Goal: Transaction & Acquisition: Obtain resource

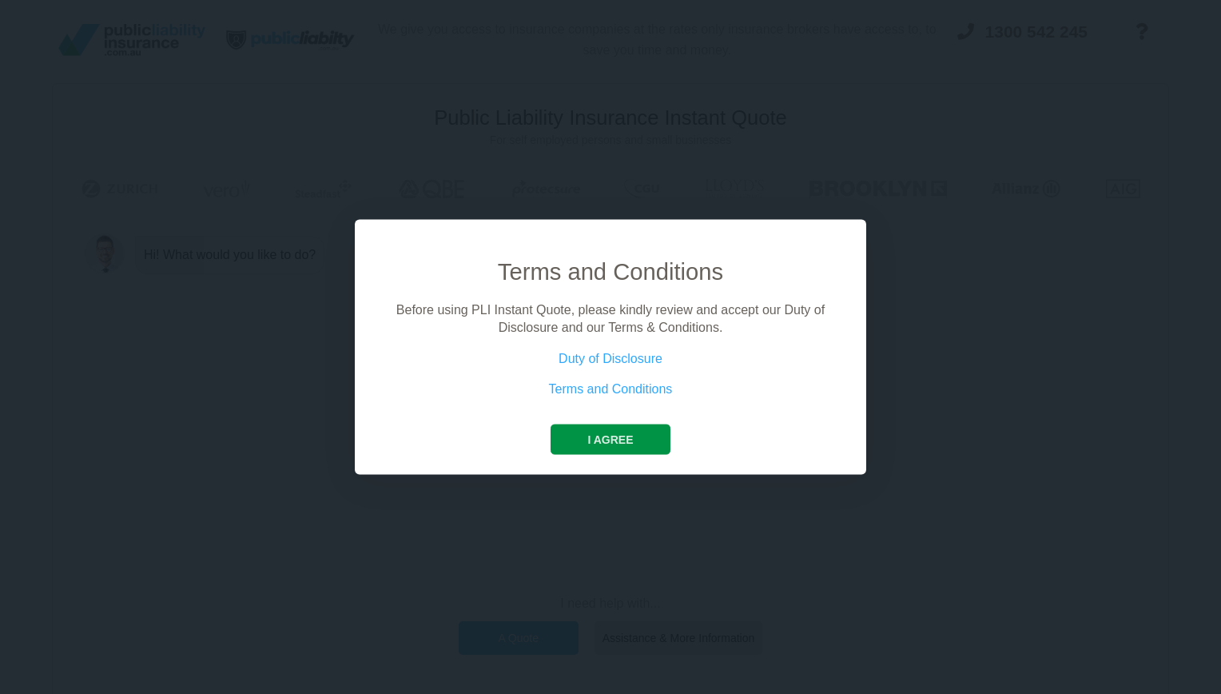
click at [595, 443] on button "I agree" at bounding box center [610, 439] width 119 height 30
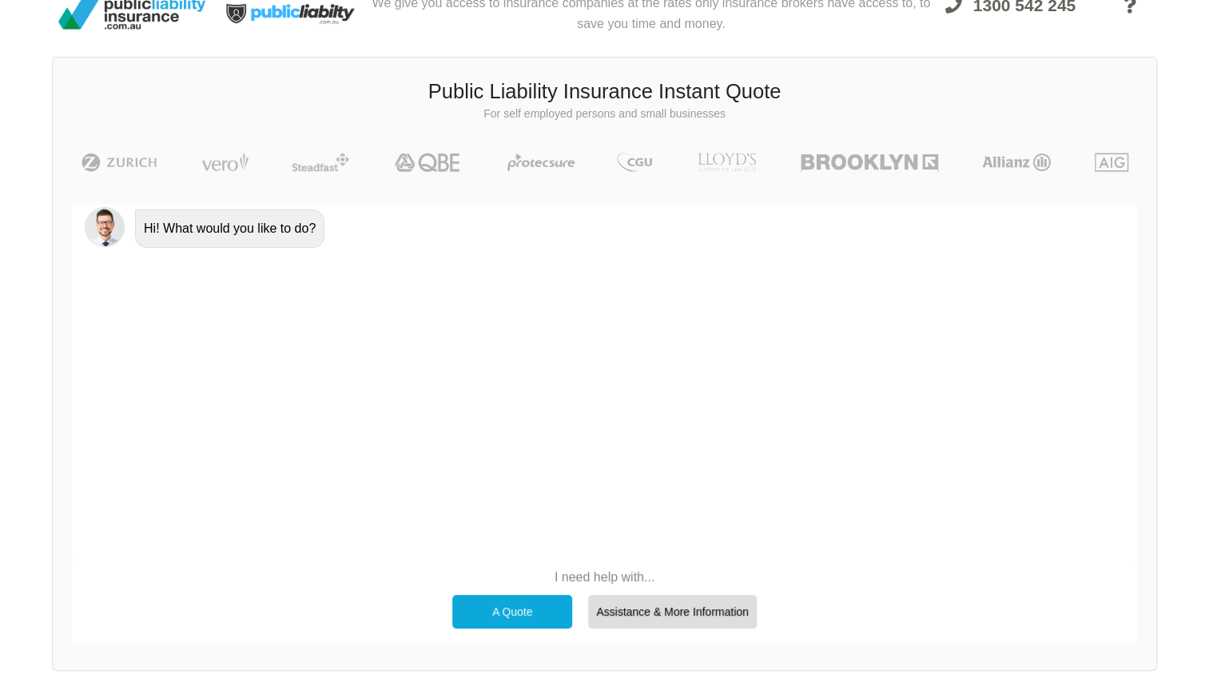
scroll to position [110, 0]
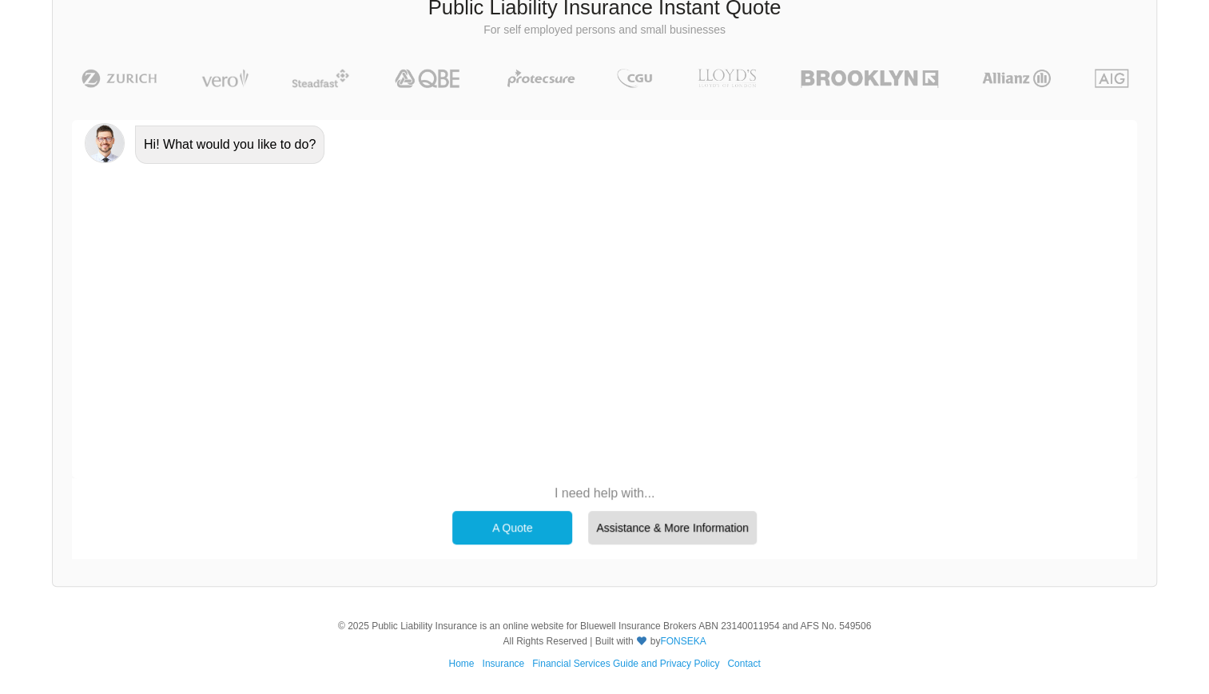
click at [511, 528] on div "A Quote" at bounding box center [512, 528] width 120 height 34
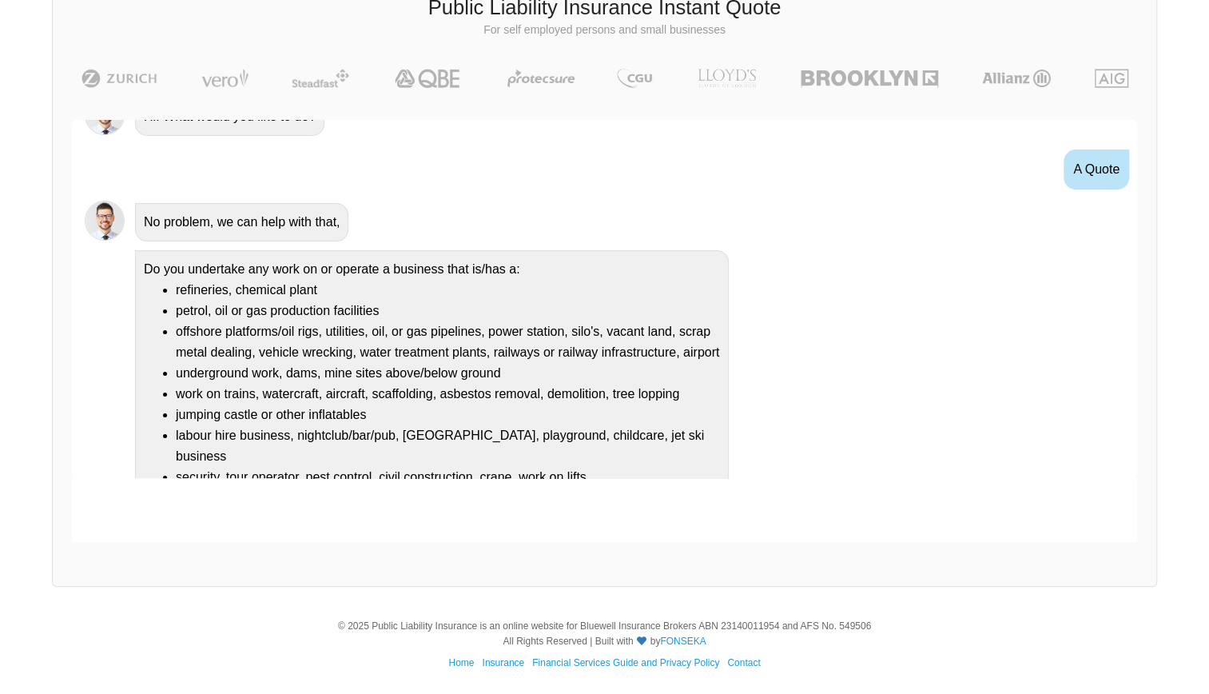
scroll to position [82, 0]
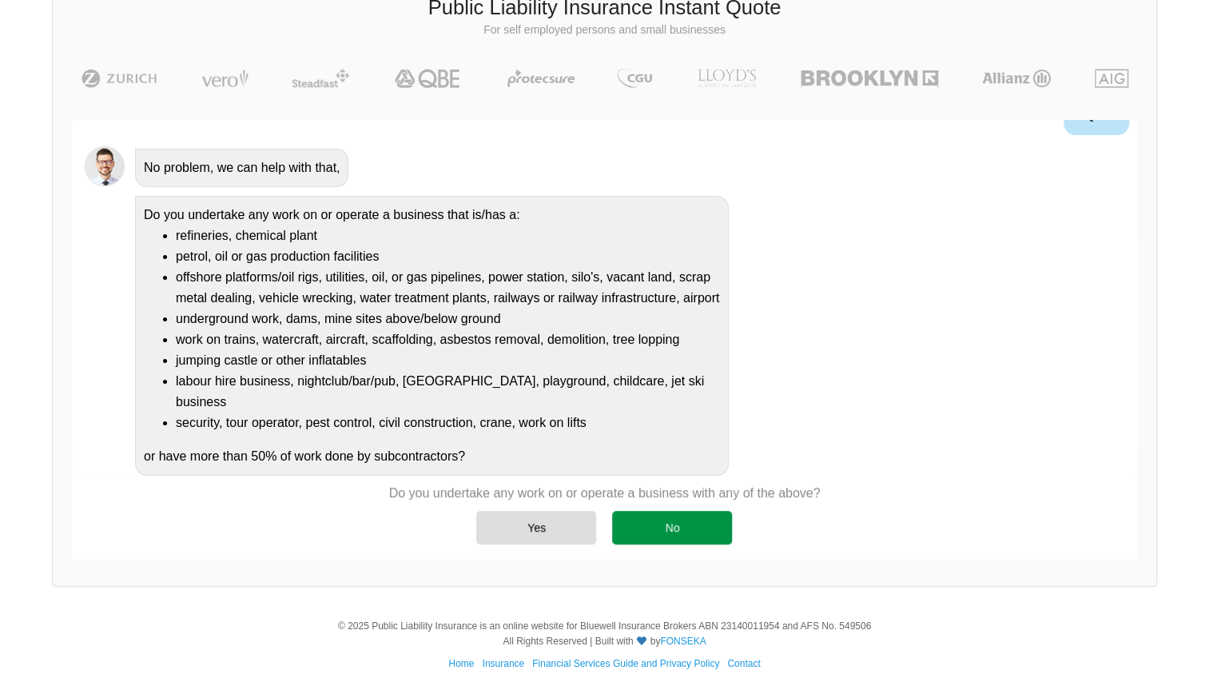
click at [663, 532] on div "No" at bounding box center [672, 528] width 120 height 34
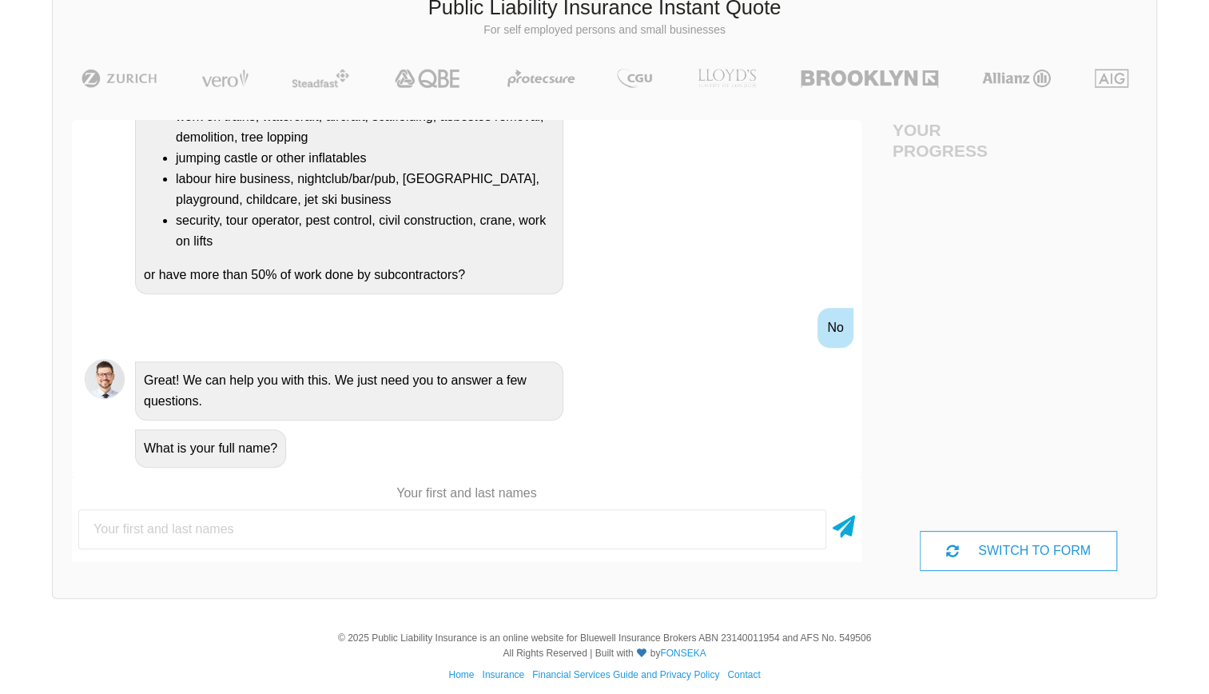
scroll to position [334, 0]
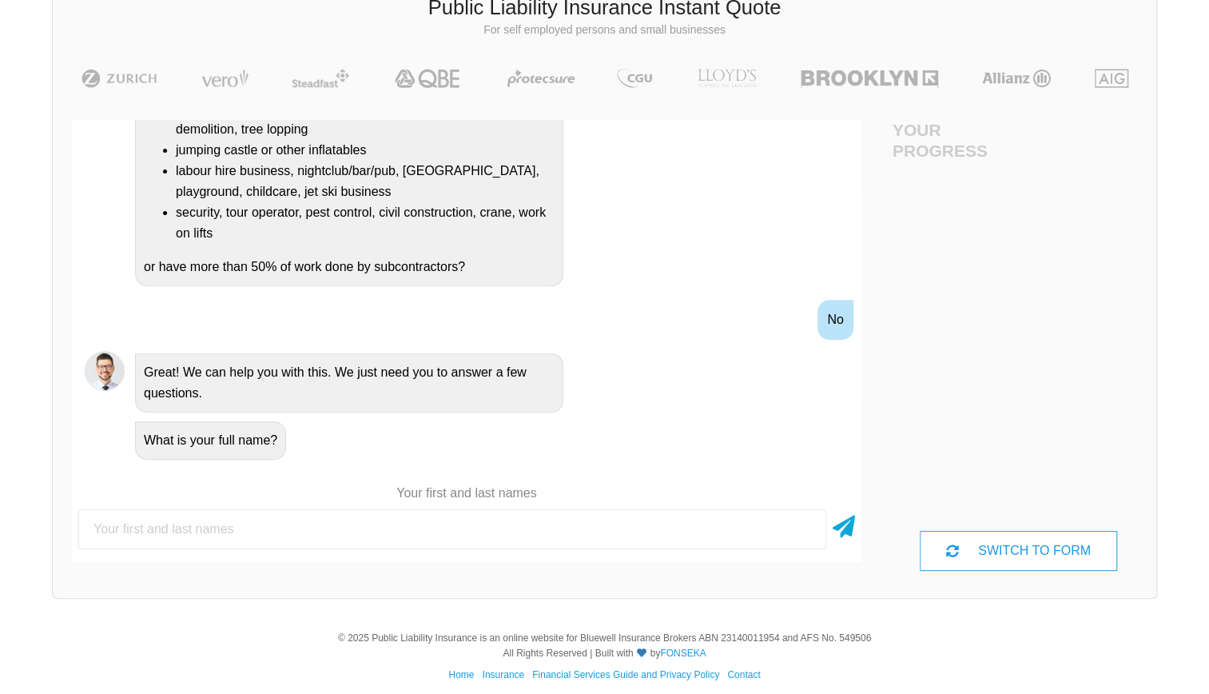
click at [201, 530] on input "text" at bounding box center [452, 529] width 748 height 40
type input "[PERSON_NAME]"
click at [836, 528] on icon at bounding box center [844, 523] width 22 height 29
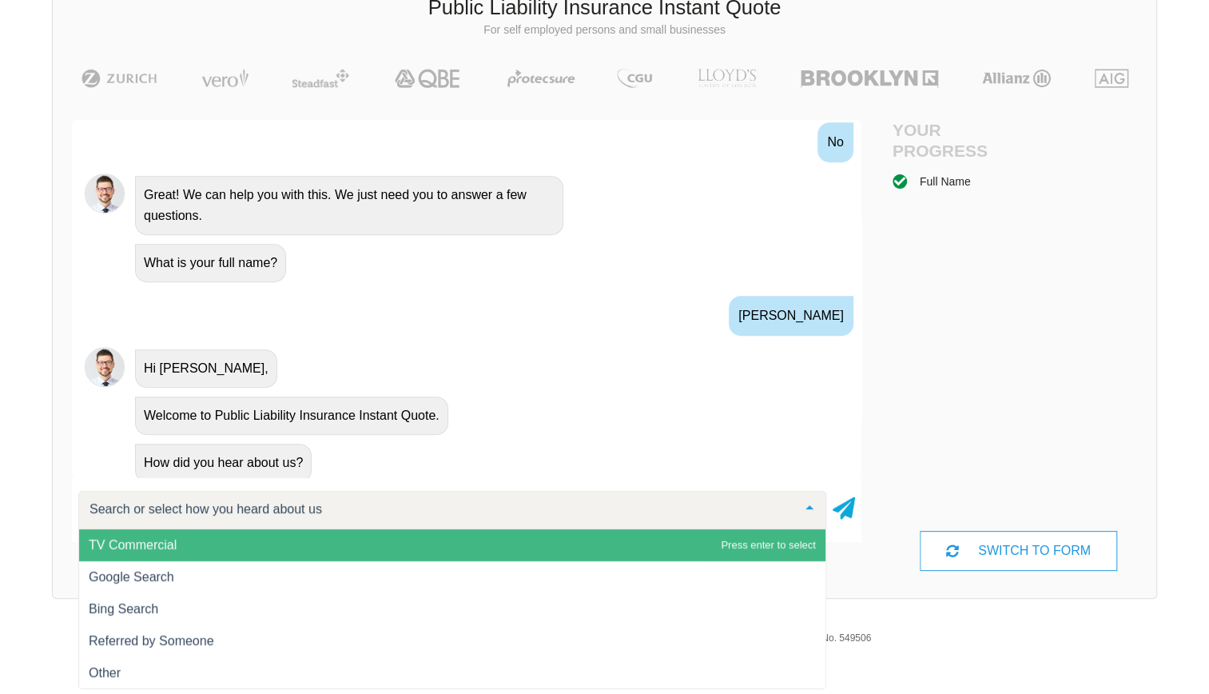
scroll to position [515, 0]
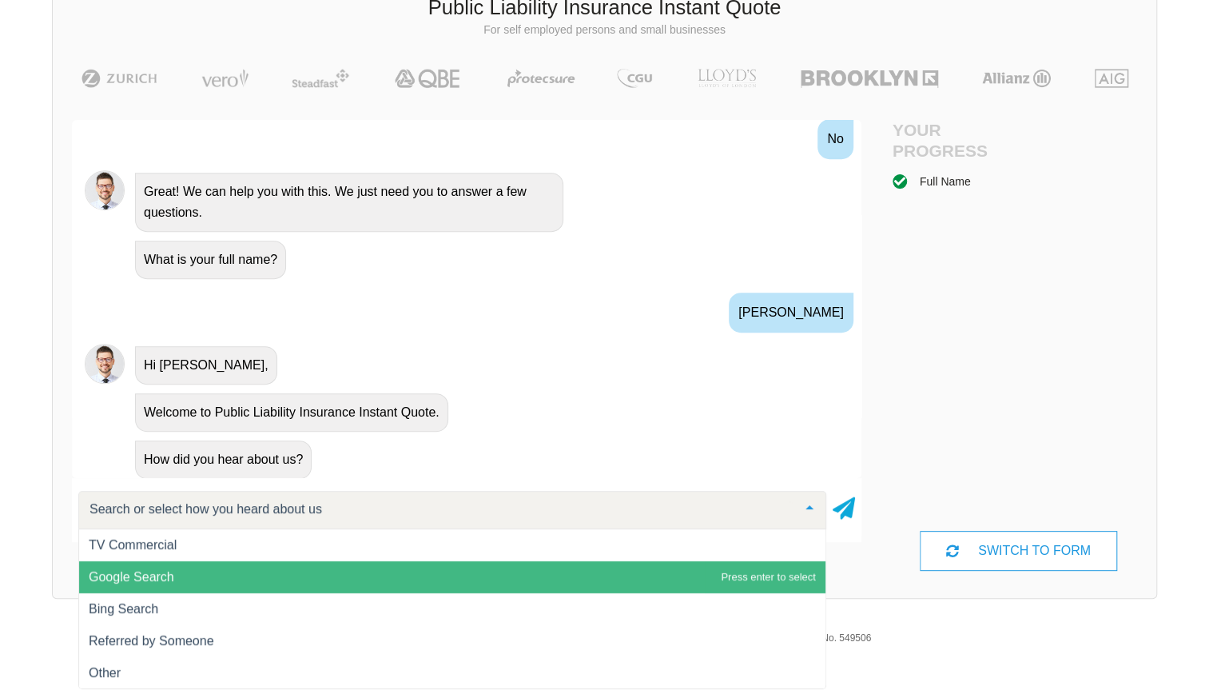
click at [126, 572] on span "Google Search" at bounding box center [132, 577] width 86 height 14
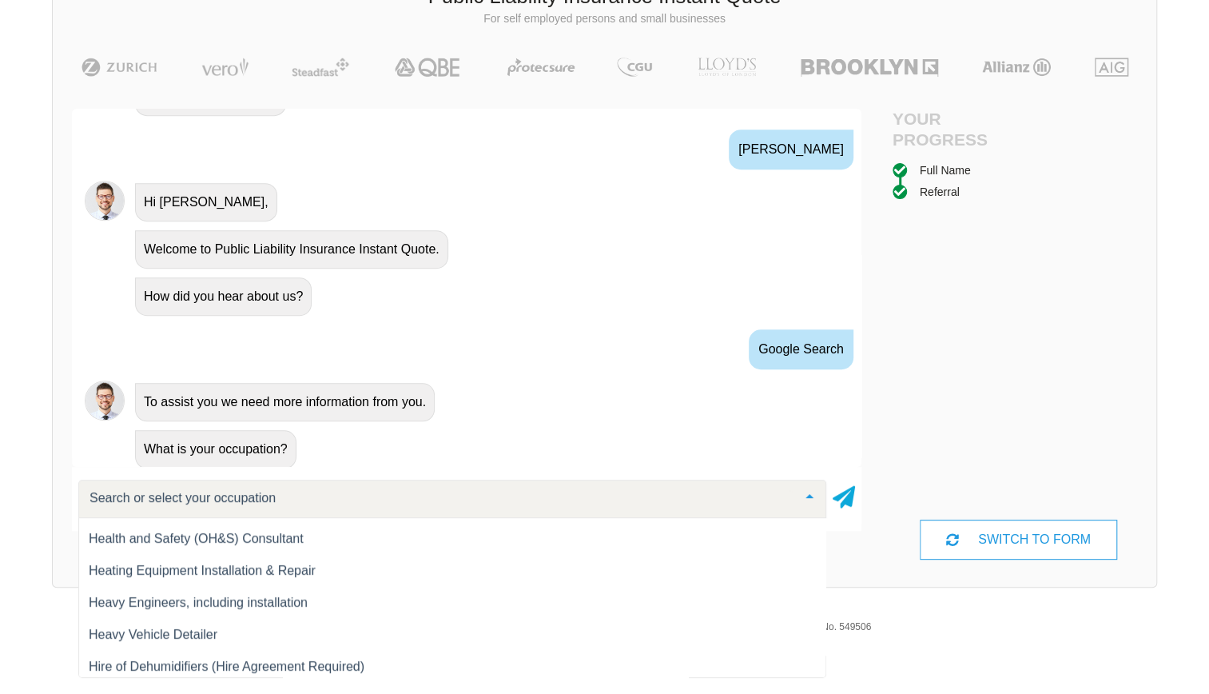
scroll to position [10420, 0]
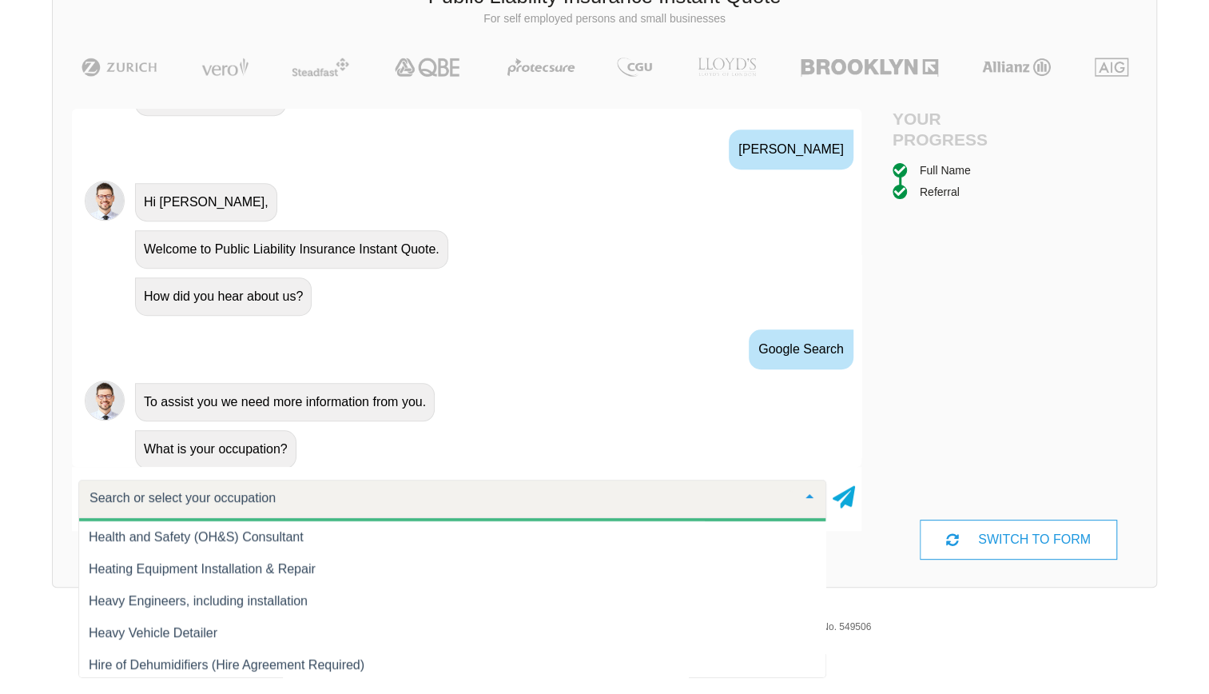
click at [226, 492] on input "text" at bounding box center [440, 498] width 708 height 16
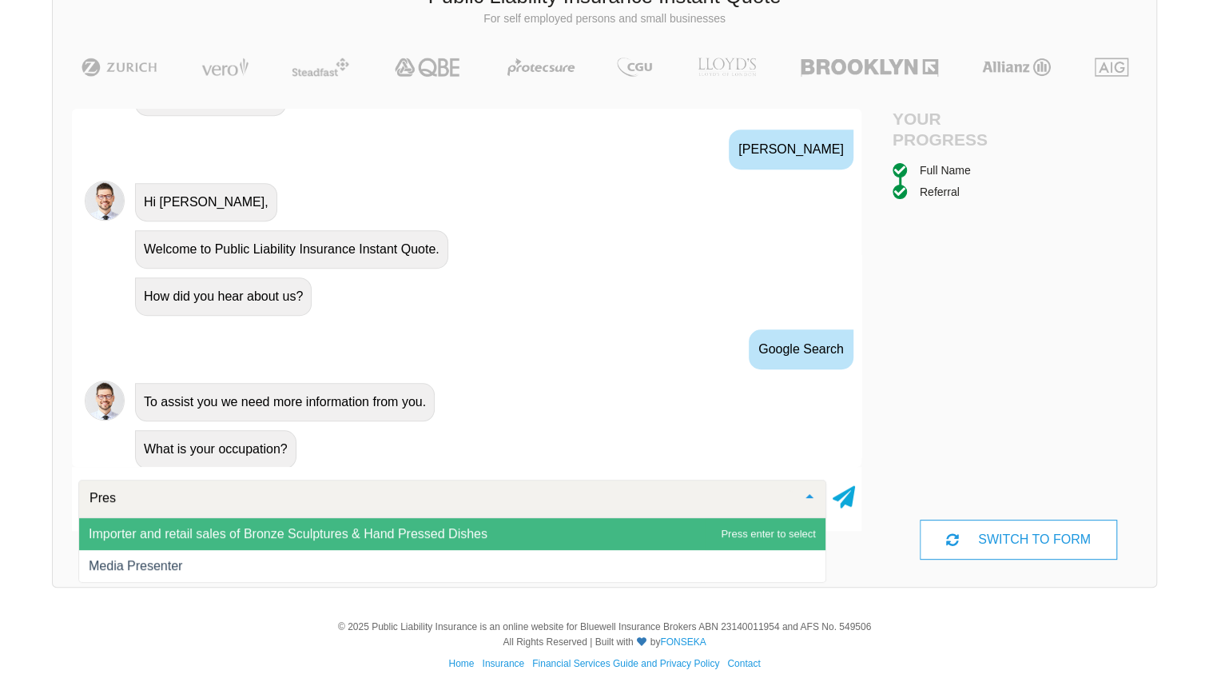
scroll to position [0, 0]
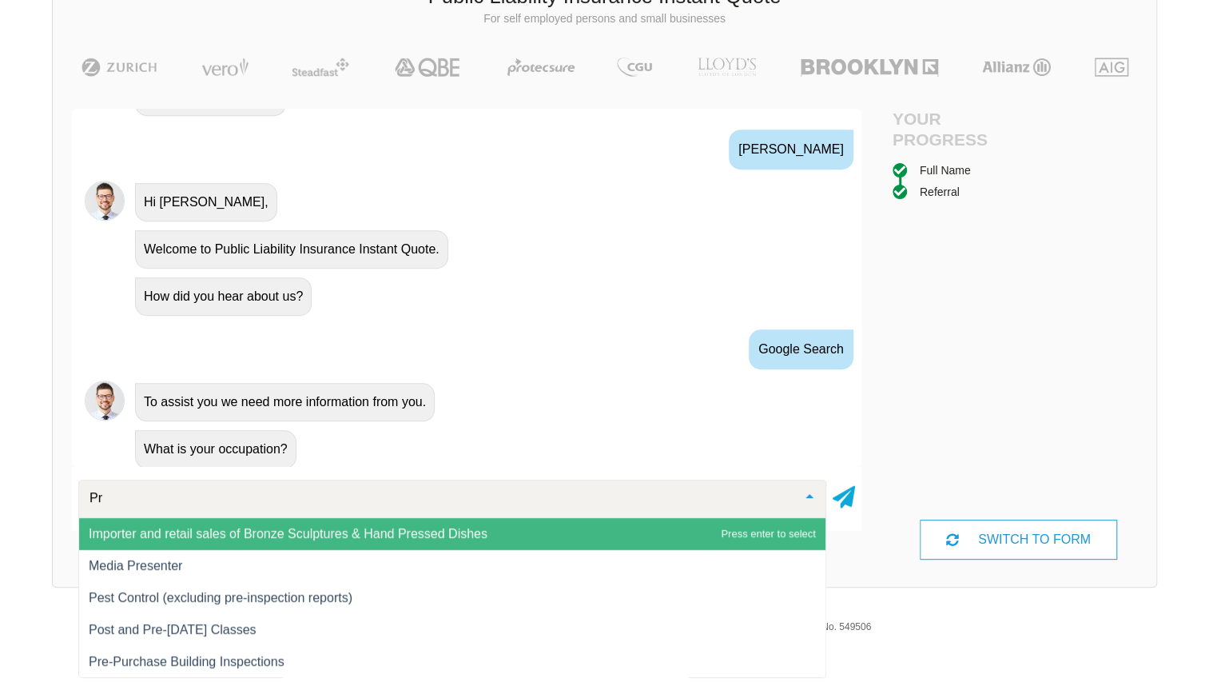
type input "P"
type input "G"
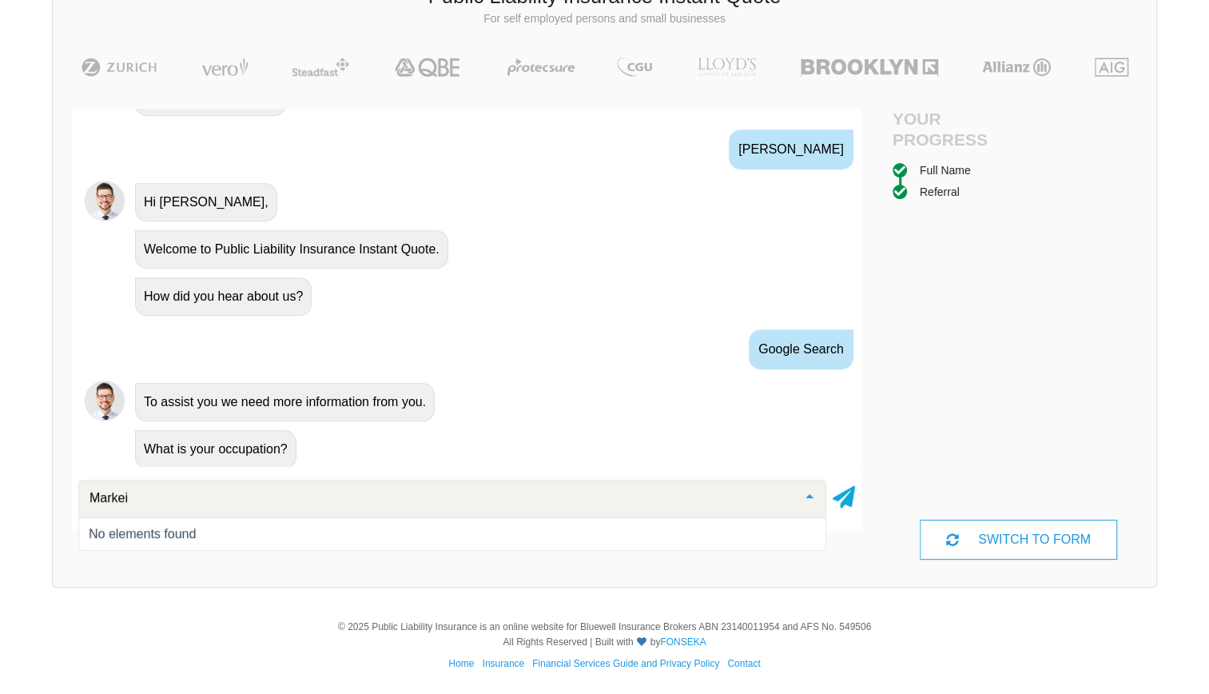
type input "Marke"
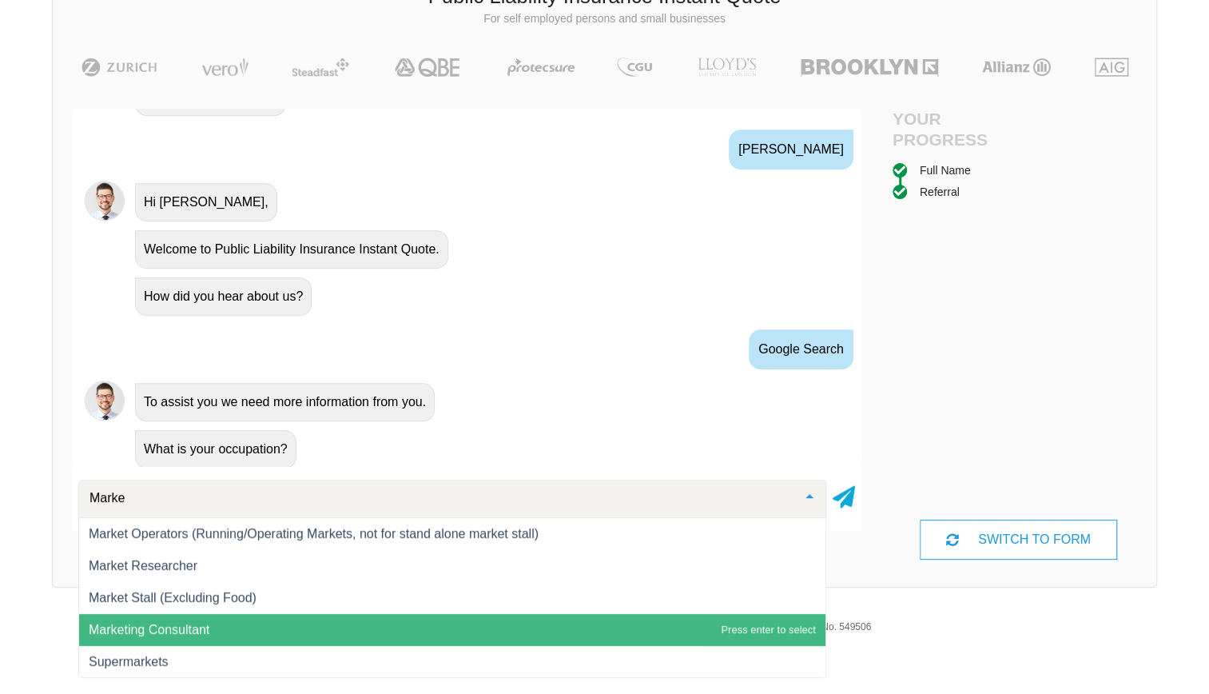
click at [112, 623] on span "Marketing Consultant" at bounding box center [149, 630] width 121 height 14
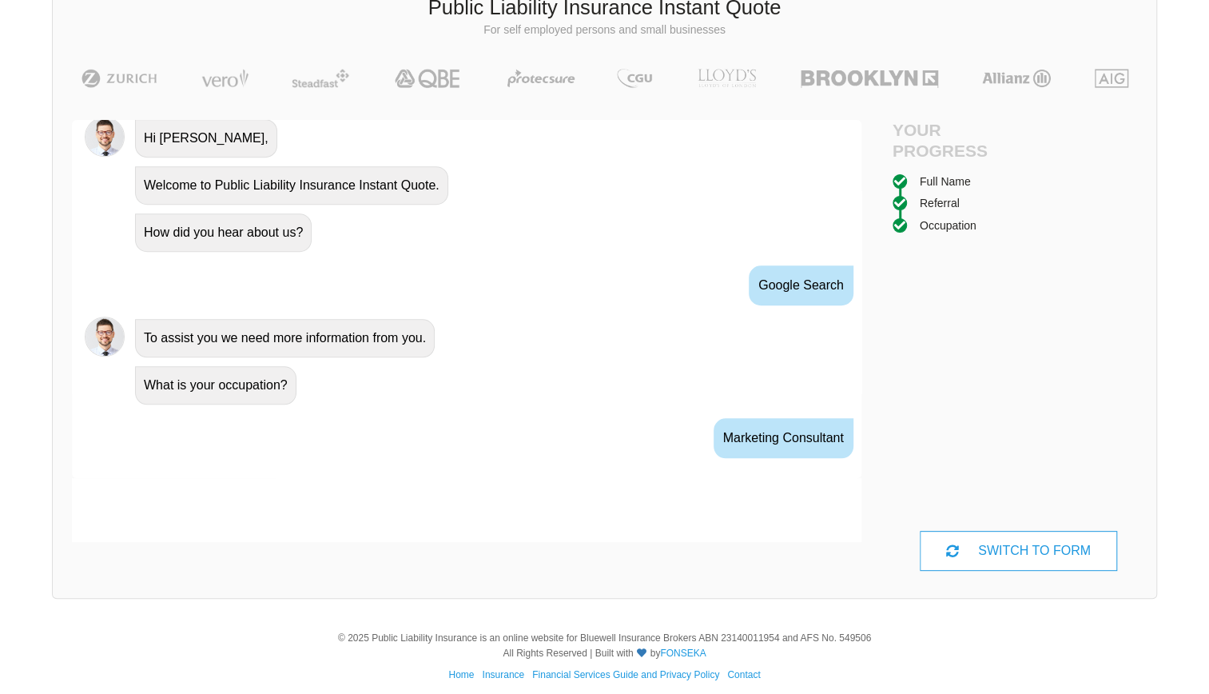
scroll to position [772, 0]
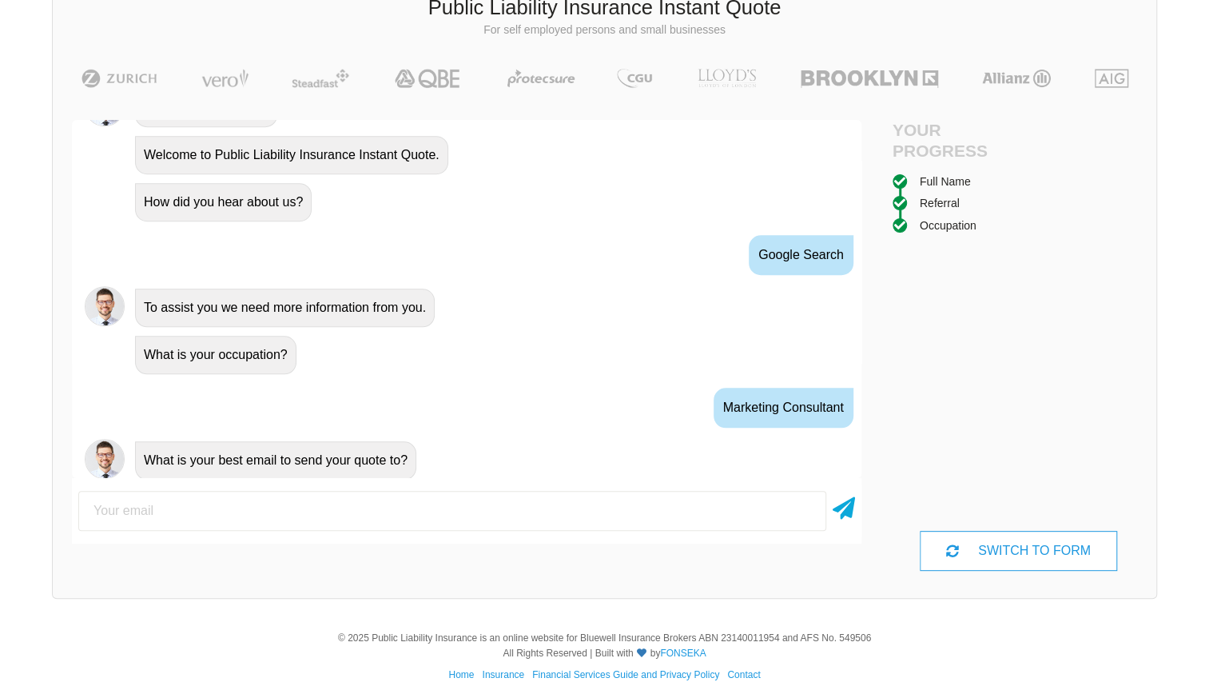
click at [251, 518] on input "email" at bounding box center [452, 511] width 748 height 40
type input "[EMAIL_ADDRESS][DOMAIN_NAME]"
click at [838, 516] on icon at bounding box center [844, 505] width 22 height 29
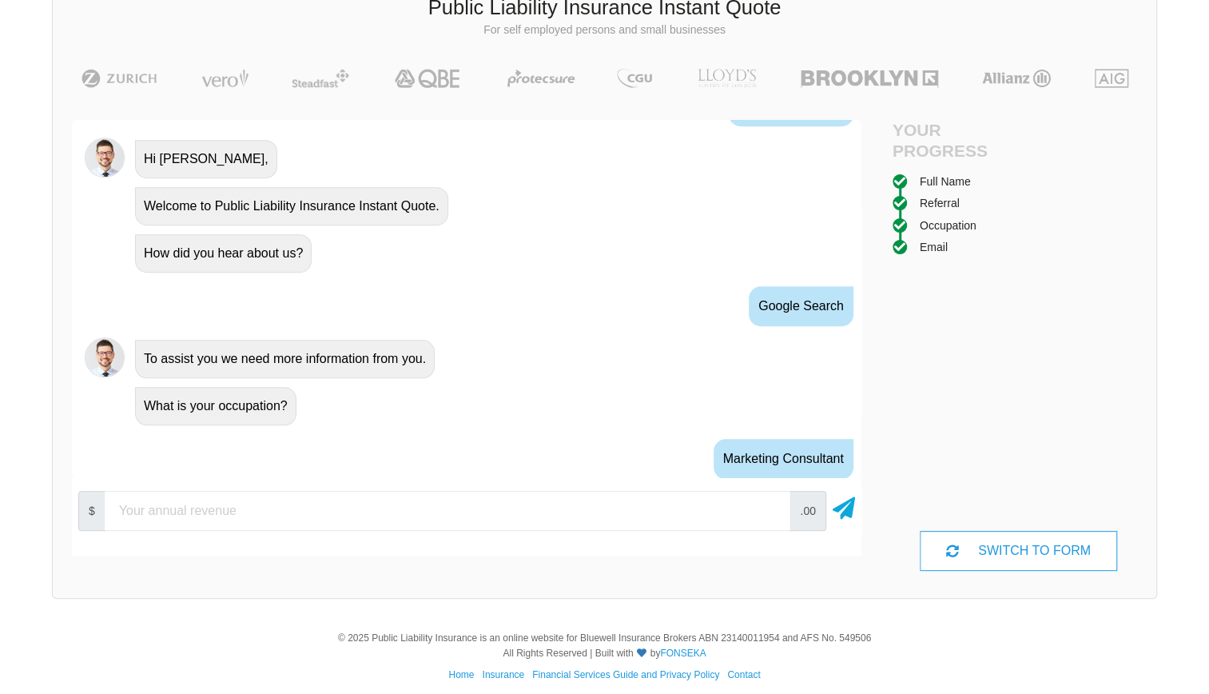
scroll to position [717, 0]
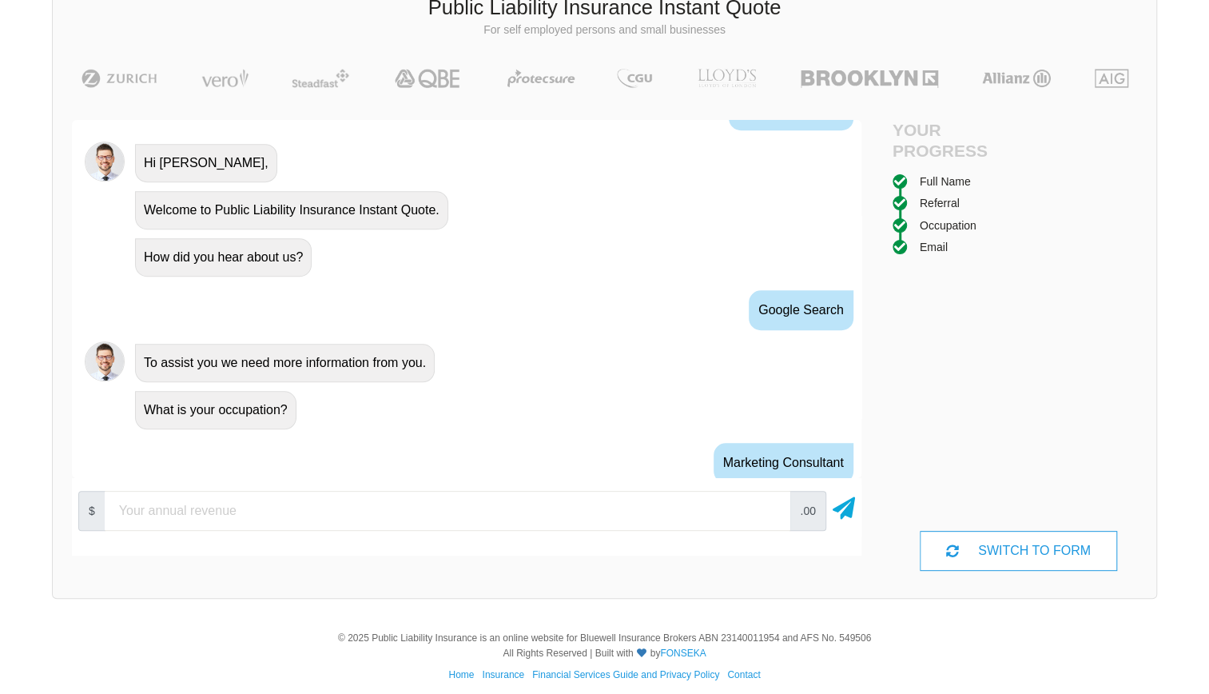
click at [771, 452] on div "Marketing Consultant" at bounding box center [784, 463] width 140 height 40
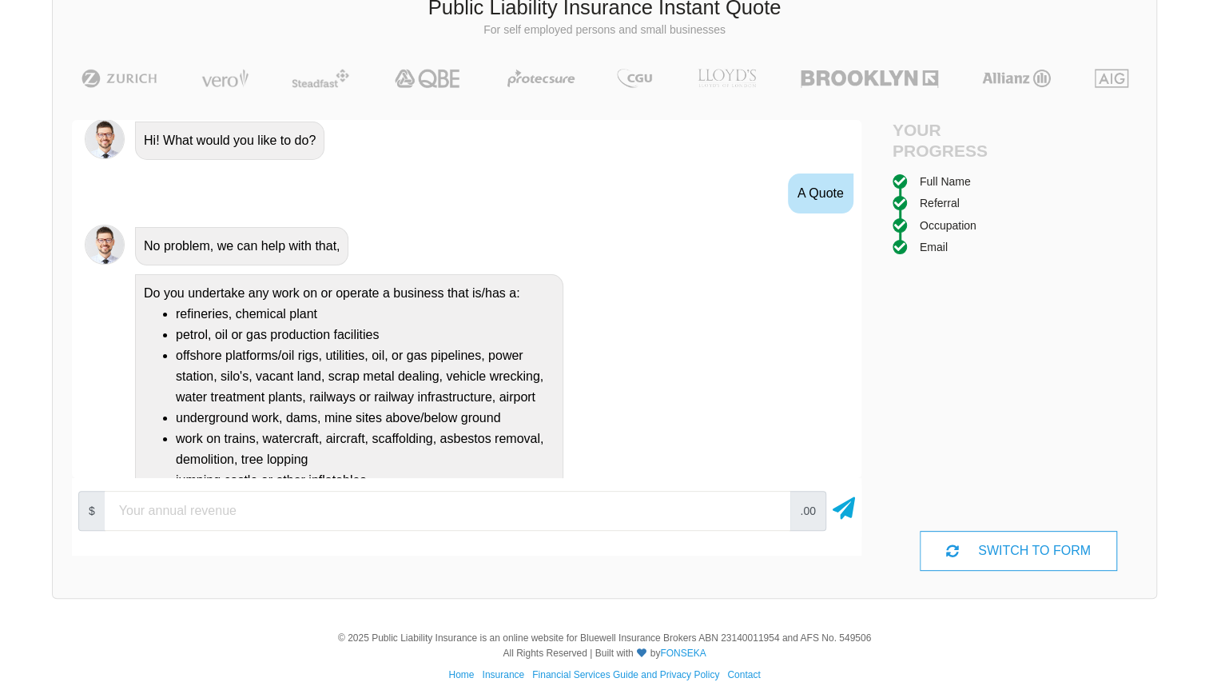
scroll to position [0, 0]
